Goal: Task Accomplishment & Management: Manage account settings

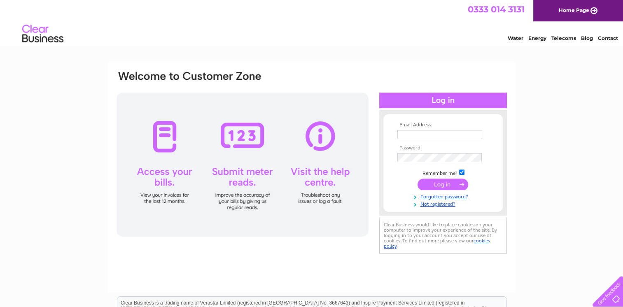
type input "kim@sepproperties.co.uk"
click at [445, 182] on input "submit" at bounding box center [442, 185] width 51 height 12
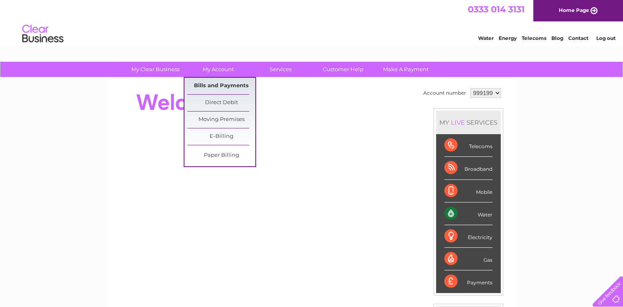
click at [214, 85] on link "Bills and Payments" at bounding box center [221, 86] width 68 height 16
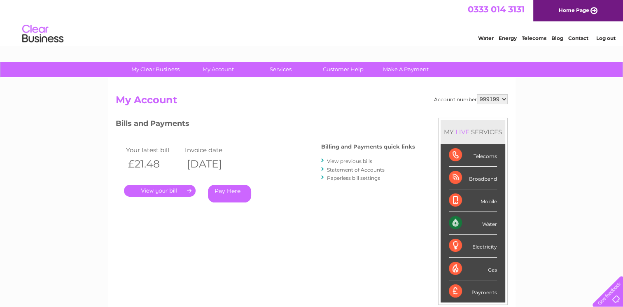
click at [157, 189] on link "." at bounding box center [160, 191] width 72 height 12
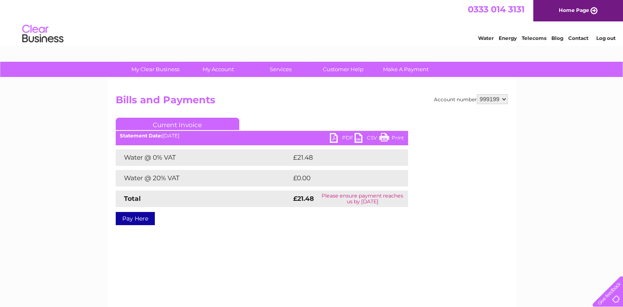
click at [343, 136] on link "PDF" at bounding box center [342, 139] width 25 height 12
